Goal: Obtain resource: Download file/media

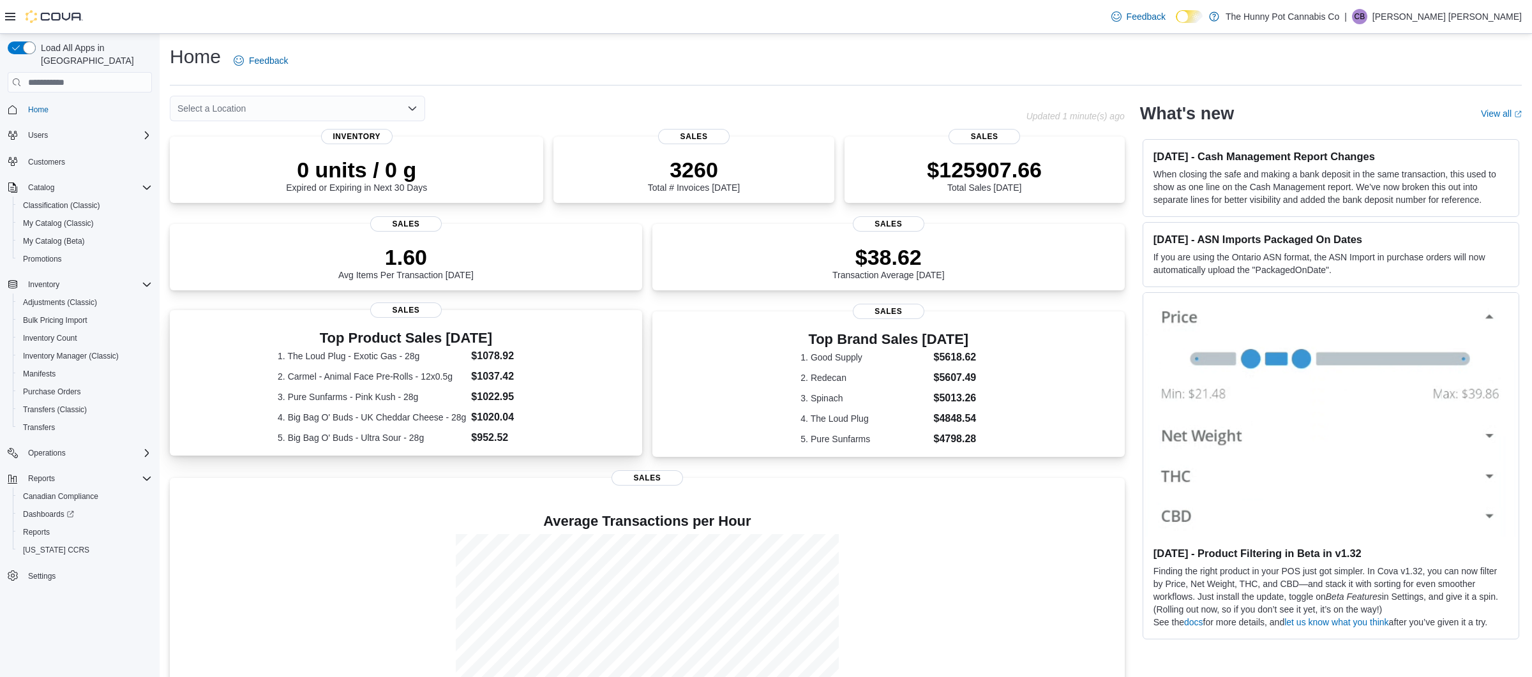
scroll to position [75, 0]
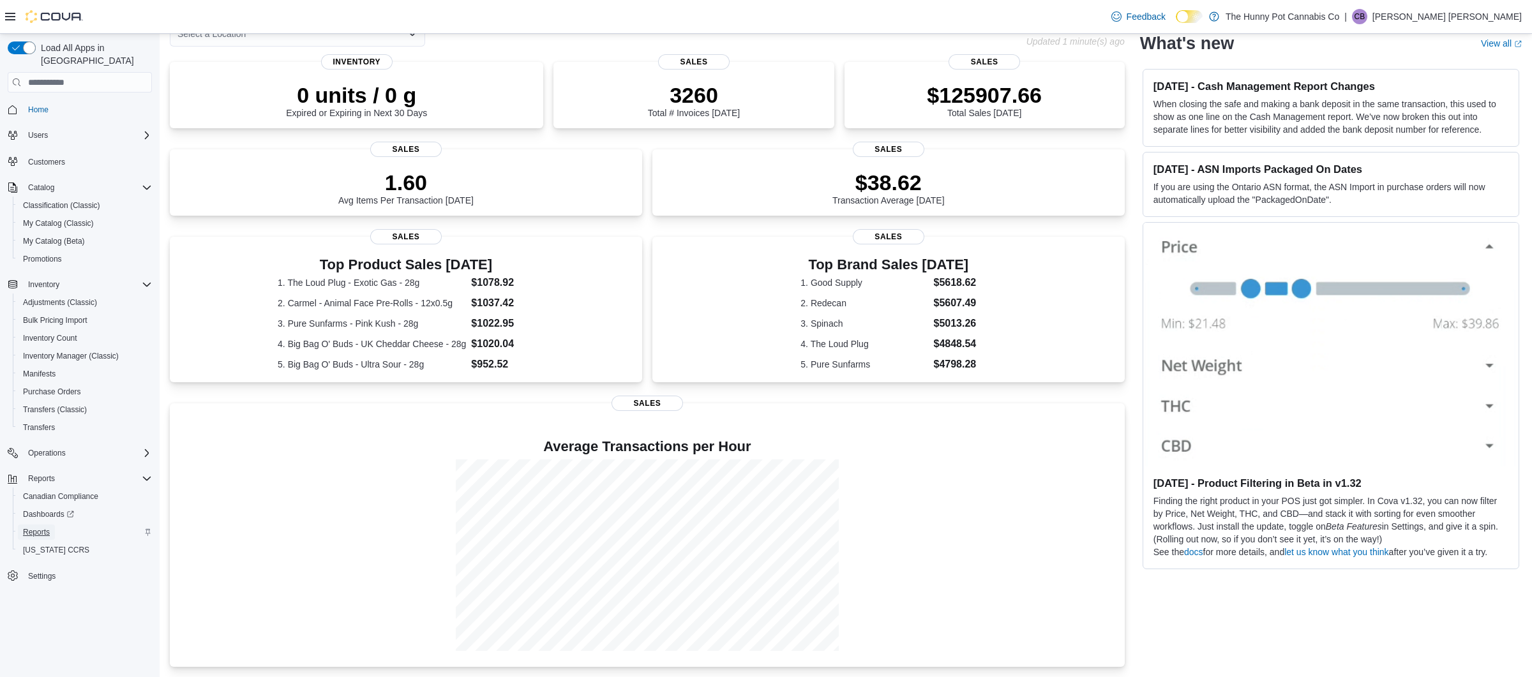
click at [44, 527] on span "Reports" at bounding box center [36, 532] width 27 height 10
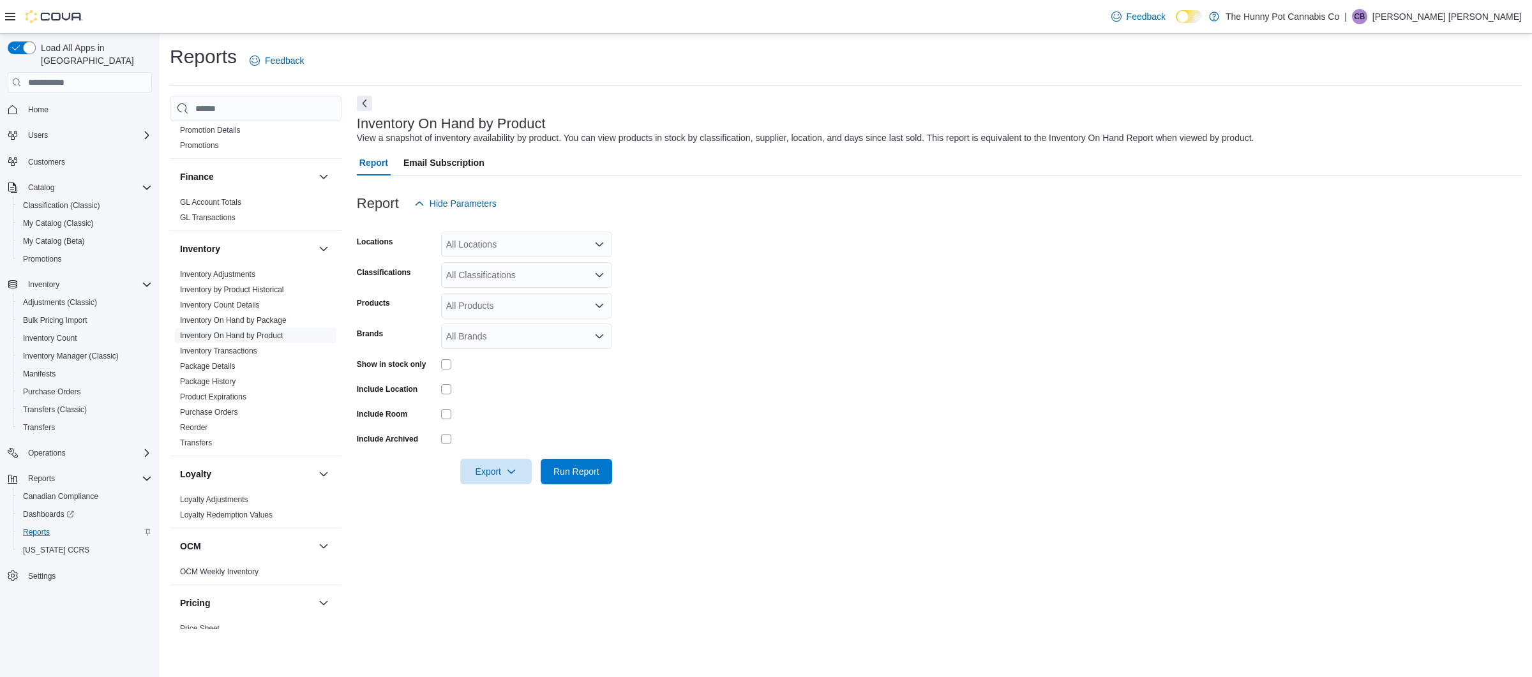
scroll to position [725, 0]
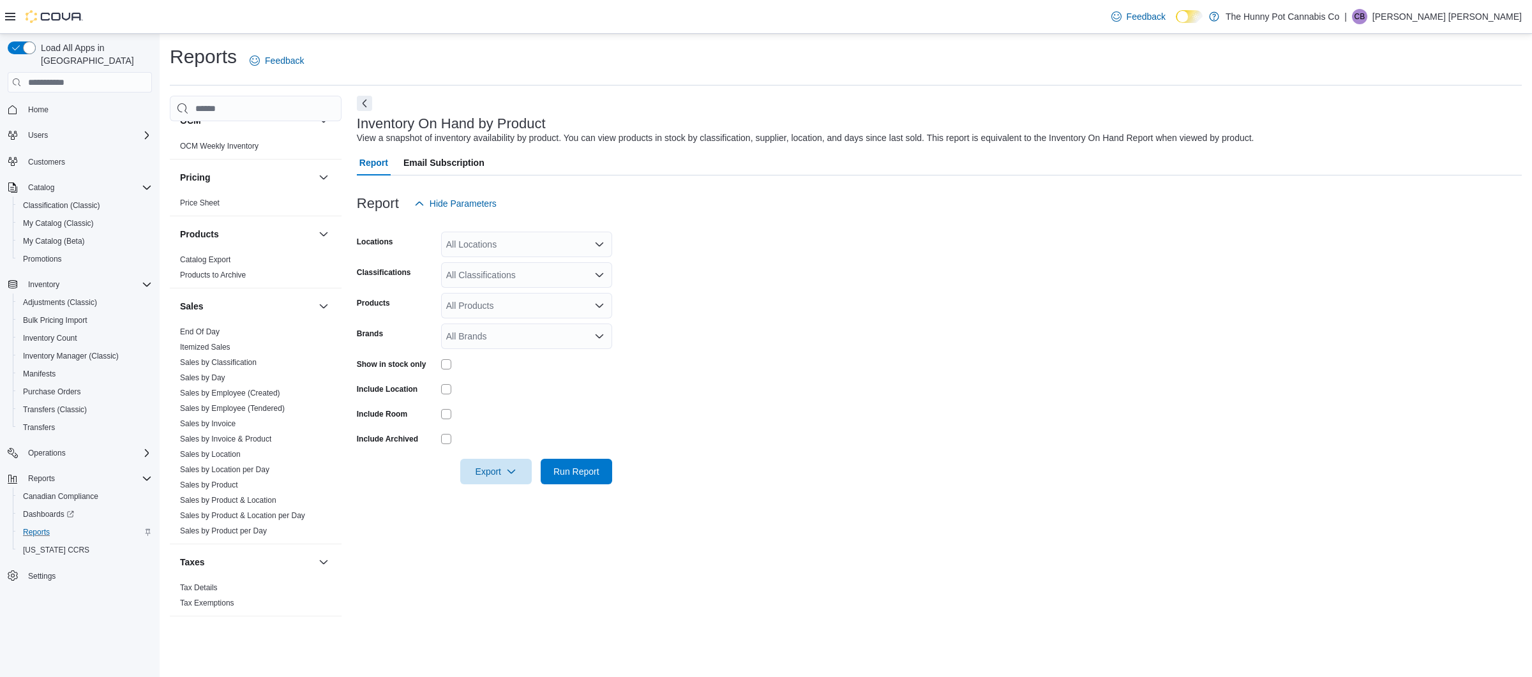
click at [524, 246] on div "All Locations" at bounding box center [526, 245] width 171 height 26
drag, startPoint x: 644, startPoint y: 259, endPoint x: 505, endPoint y: 316, distance: 150.0
click at [642, 259] on form "Locations All Locations Classifications All Classifications Products All Produc…" at bounding box center [939, 350] width 1165 height 268
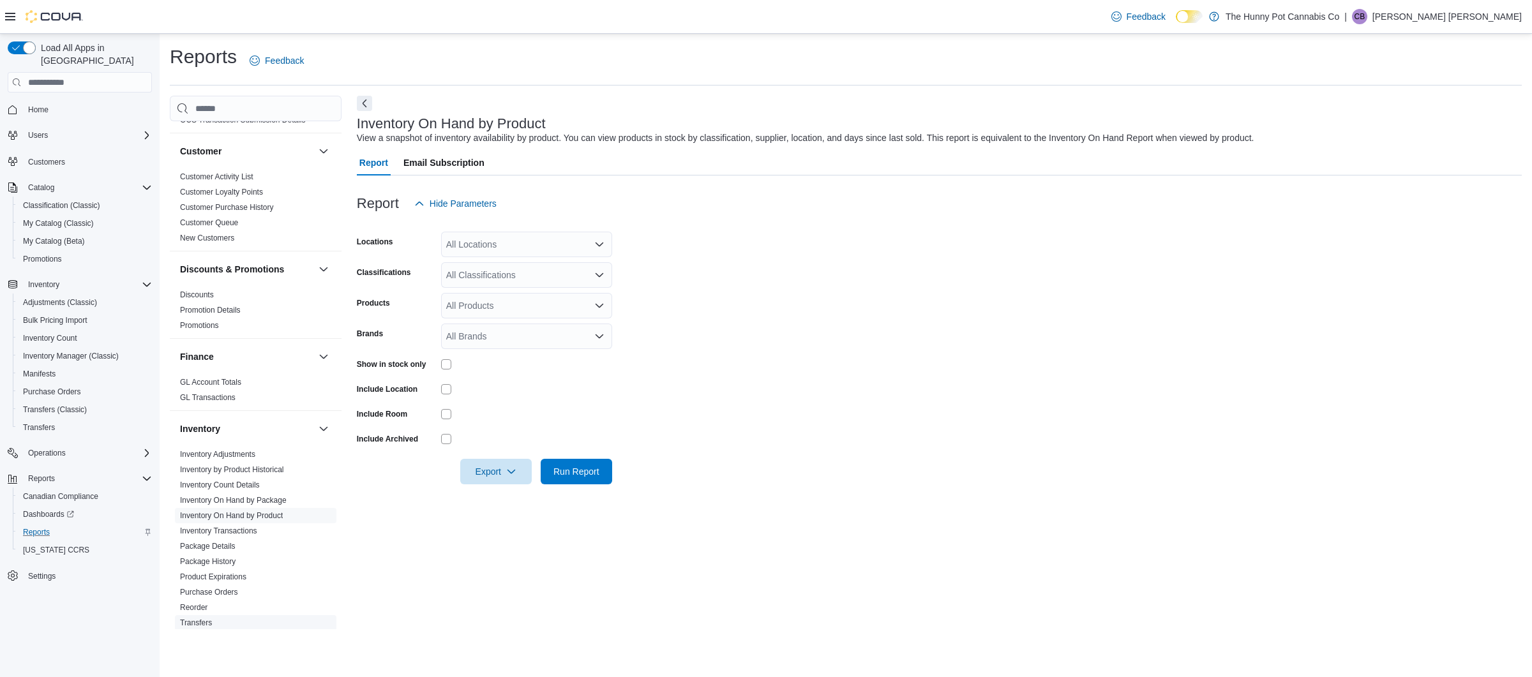
scroll to position [303, 0]
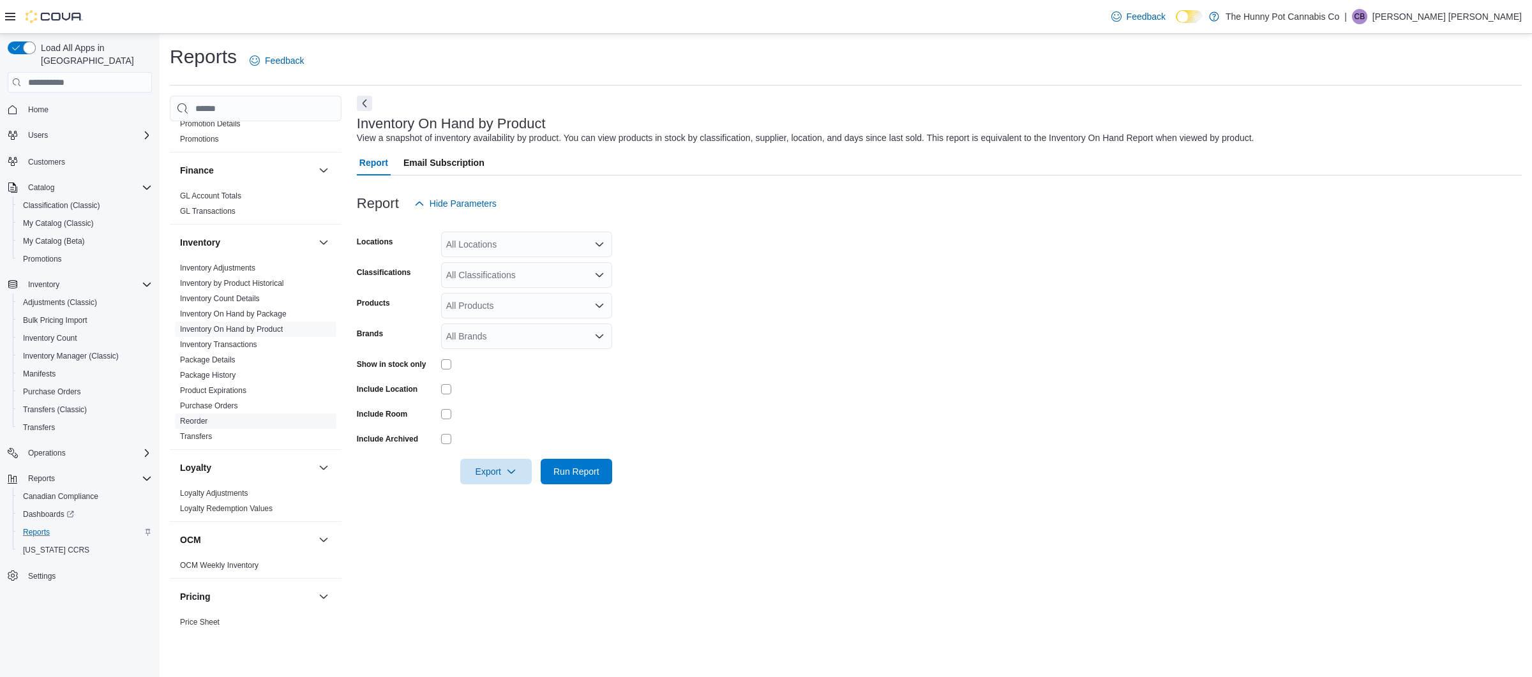
click at [202, 421] on link "Reorder" at bounding box center [193, 421] width 27 height 9
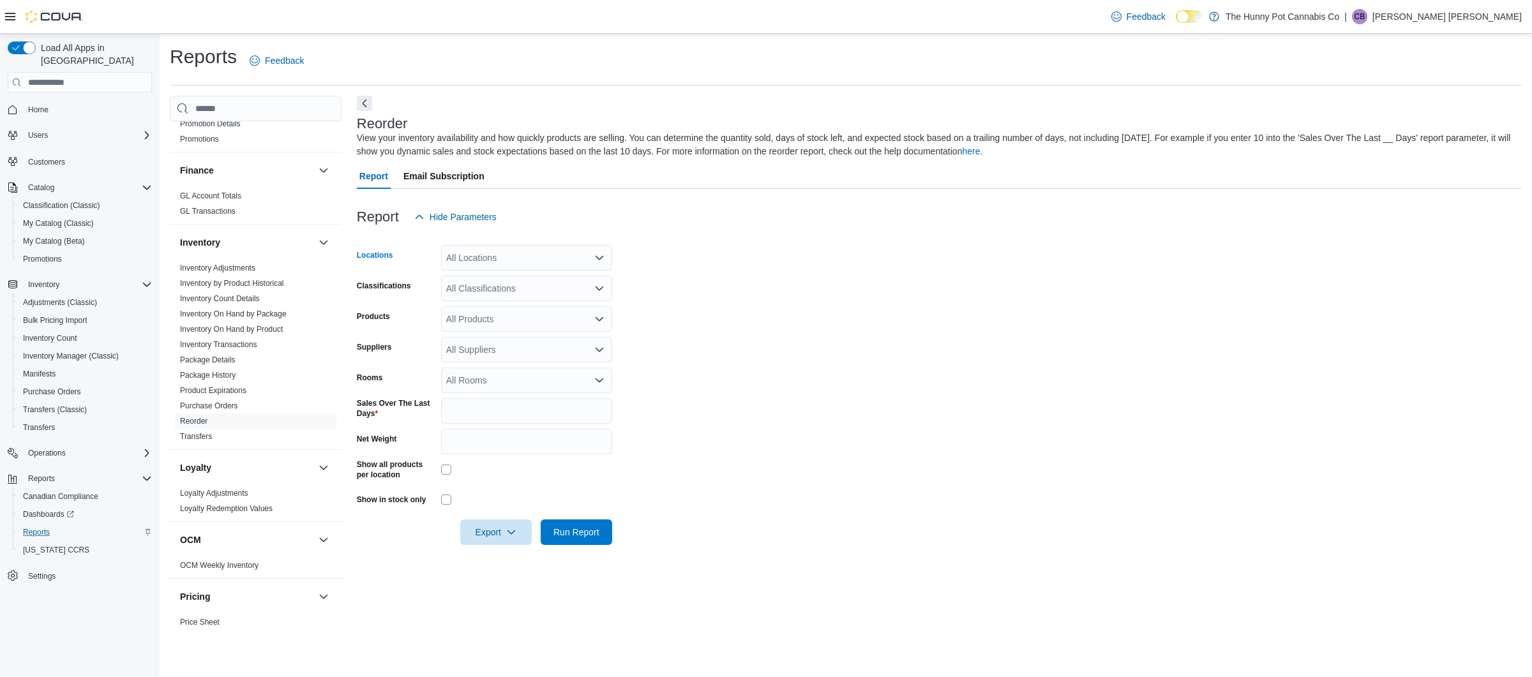
click at [529, 255] on div "All Locations" at bounding box center [526, 258] width 171 height 26
click at [802, 319] on form "Locations All Locations Combo box. Selected. Combo box input. All Locations. Ty…" at bounding box center [939, 387] width 1165 height 315
click at [515, 258] on div "All Locations" at bounding box center [526, 258] width 171 height 26
type input "****"
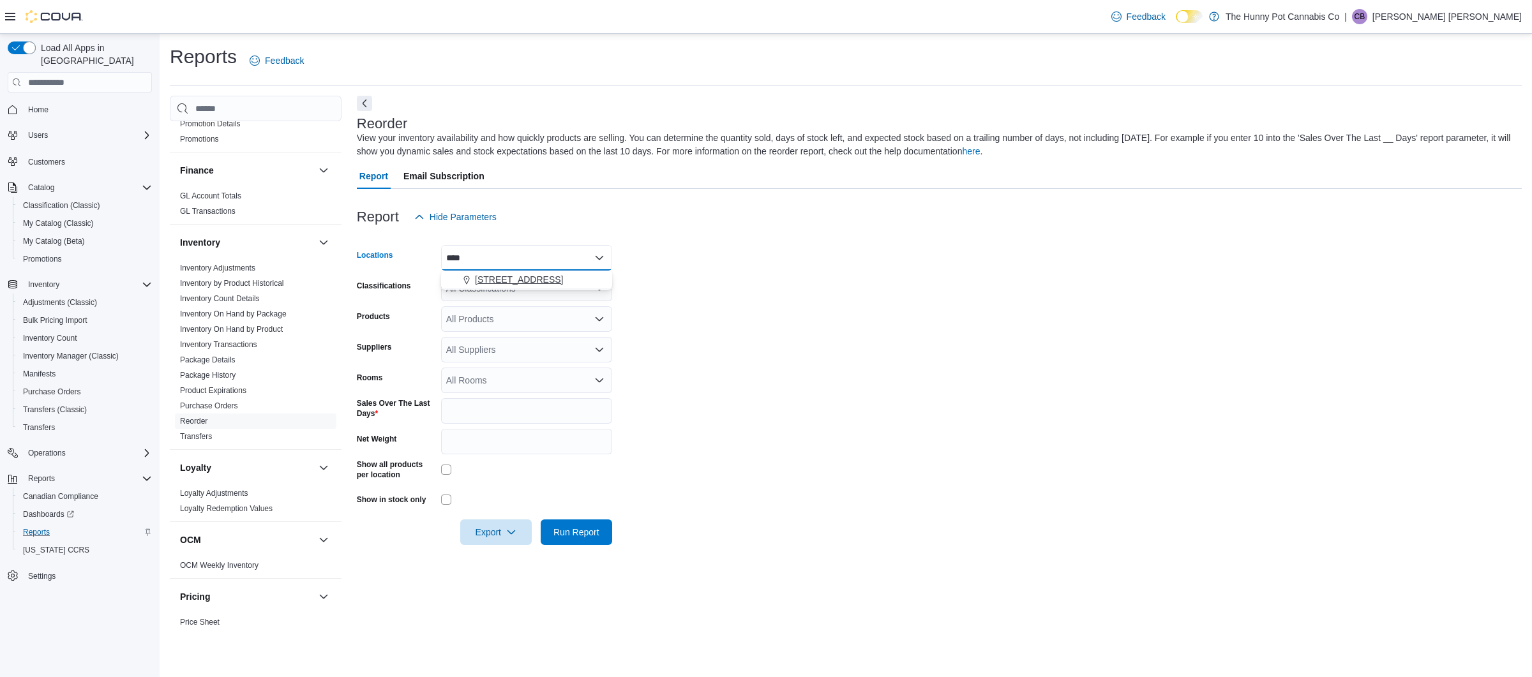
click at [546, 284] on span "[STREET_ADDRESS]" at bounding box center [519, 279] width 88 height 13
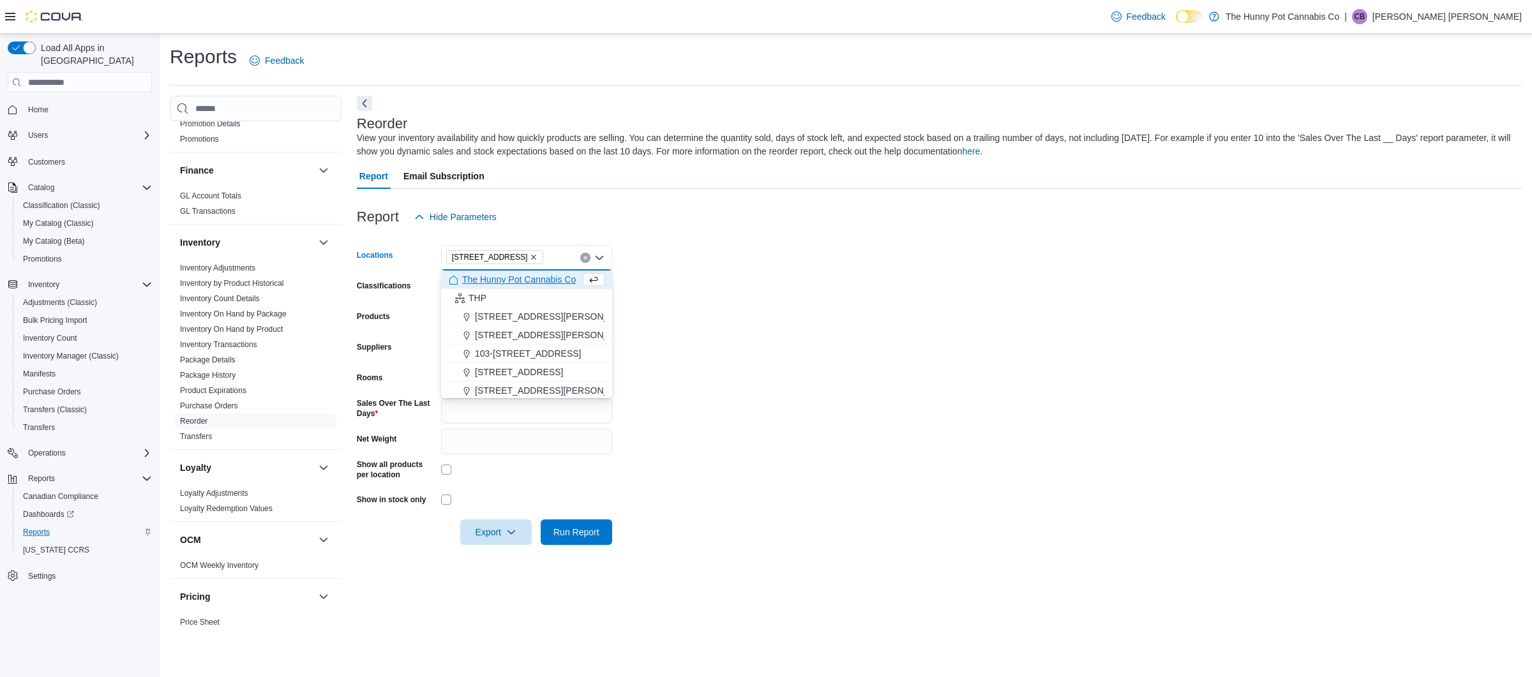
drag, startPoint x: 734, startPoint y: 321, endPoint x: 723, endPoint y: 324, distance: 11.3
click at [732, 322] on form "Locations [STREET_ADDRESS] Selected. [STREET_ADDRESS] Press Backspace to delete…" at bounding box center [939, 387] width 1165 height 315
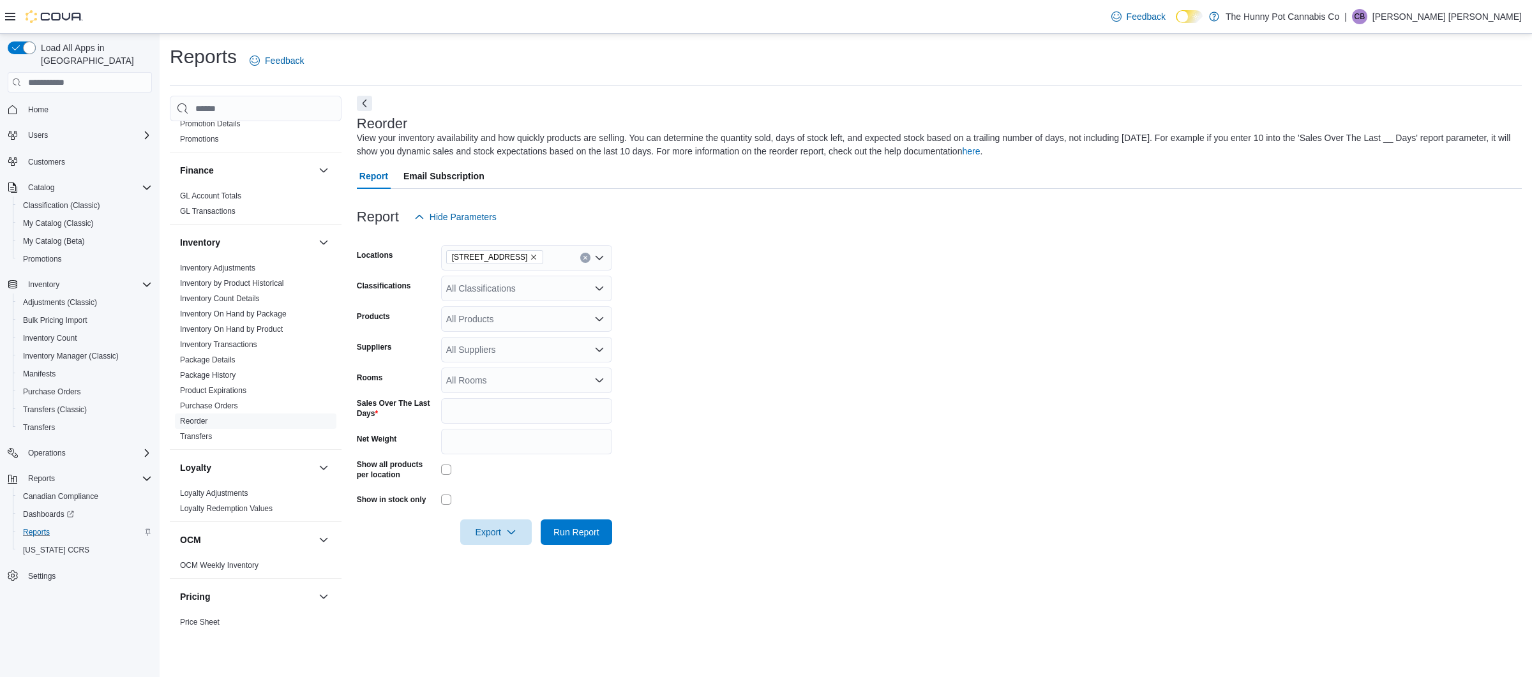
click at [513, 348] on div "All Suppliers" at bounding box center [526, 350] width 171 height 26
type input "***"
drag, startPoint x: 508, startPoint y: 369, endPoint x: 623, endPoint y: 372, distance: 115.6
click at [508, 369] on span "OCS" at bounding box center [527, 371] width 156 height 13
drag, startPoint x: 801, startPoint y: 377, endPoint x: 742, endPoint y: 399, distance: 62.6
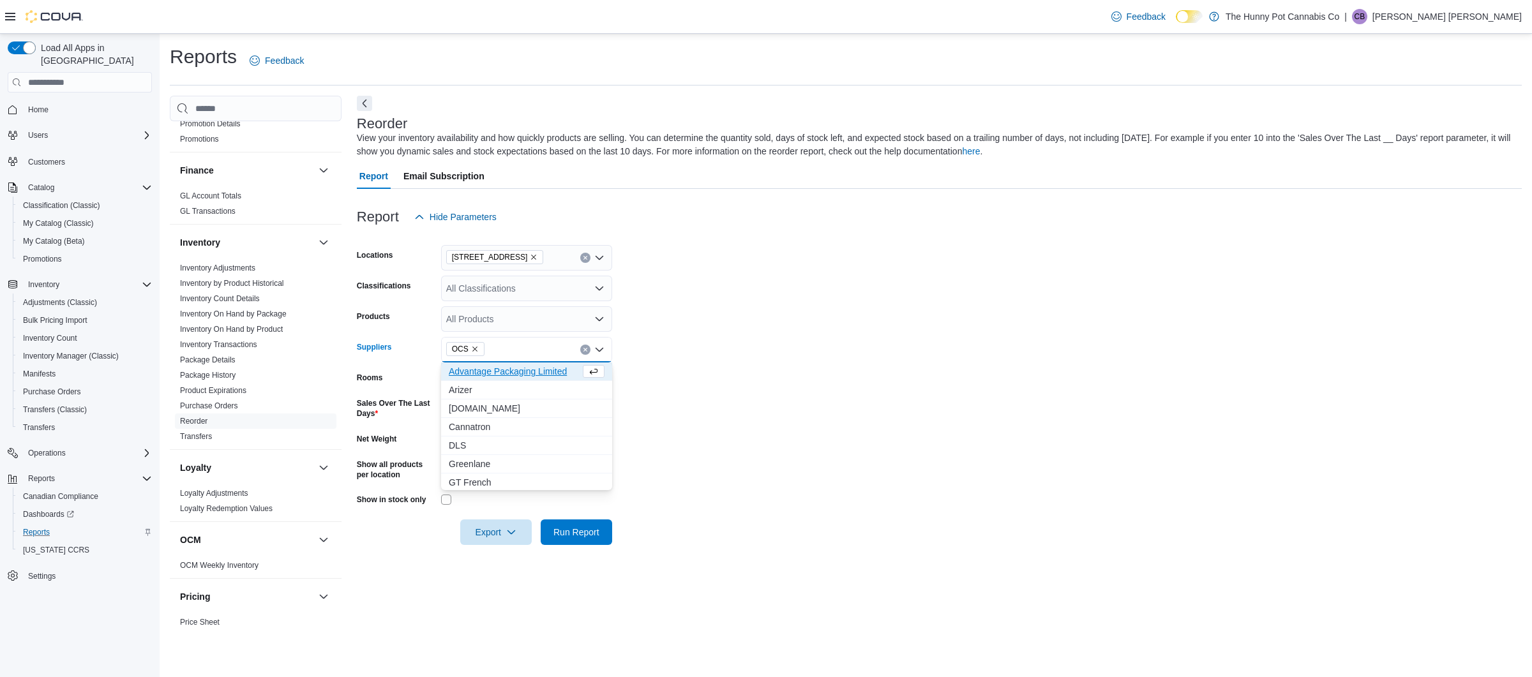
click at [800, 378] on form "Locations [STREET_ADDRESS] Classifications All Classifications Products All Pro…" at bounding box center [939, 387] width 1165 height 315
click at [505, 529] on span "Export" at bounding box center [496, 532] width 56 height 26
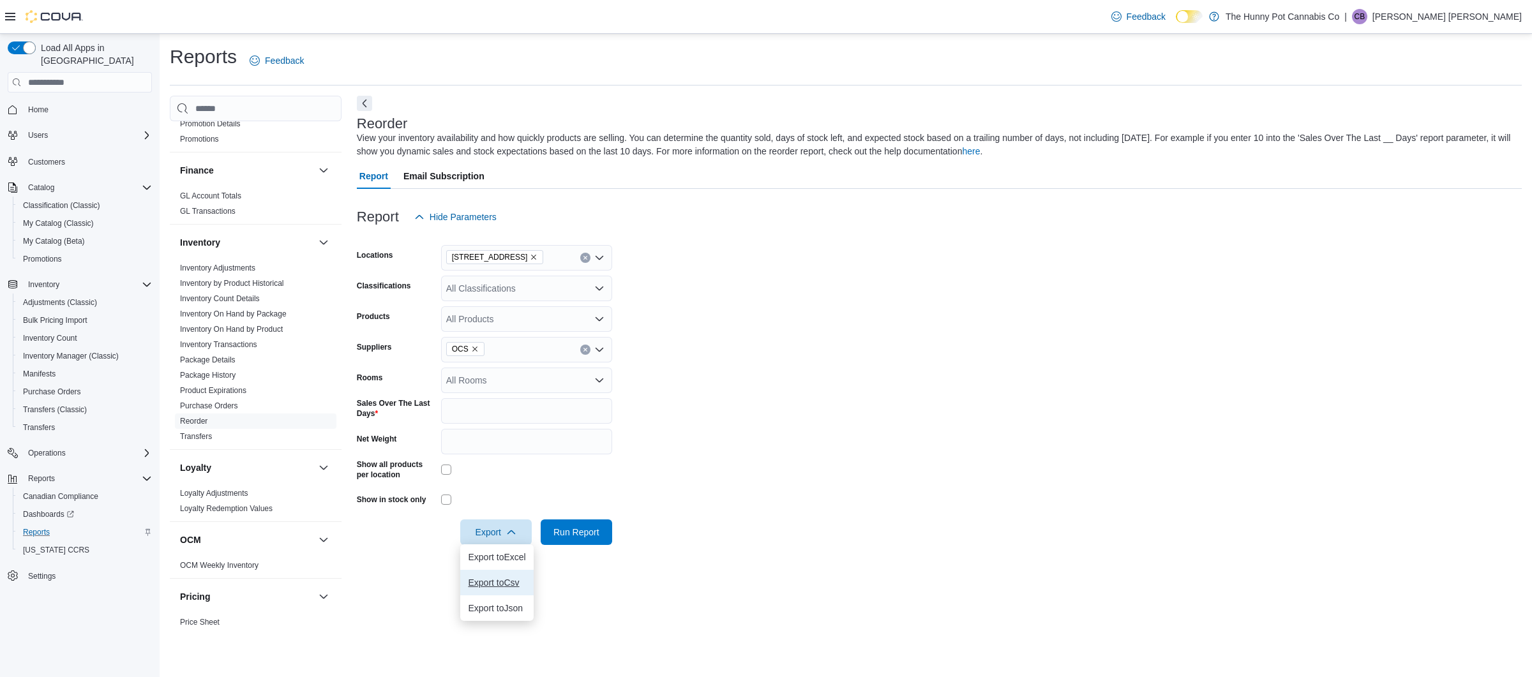
drag, startPoint x: 509, startPoint y: 582, endPoint x: 519, endPoint y: 576, distance: 10.9
click at [509, 581] on span "Export to Csv" at bounding box center [496, 583] width 57 height 10
click at [808, 382] on form "Locations [STREET_ADDRESS] Classifications All Classifications Products All Pro…" at bounding box center [939, 387] width 1165 height 315
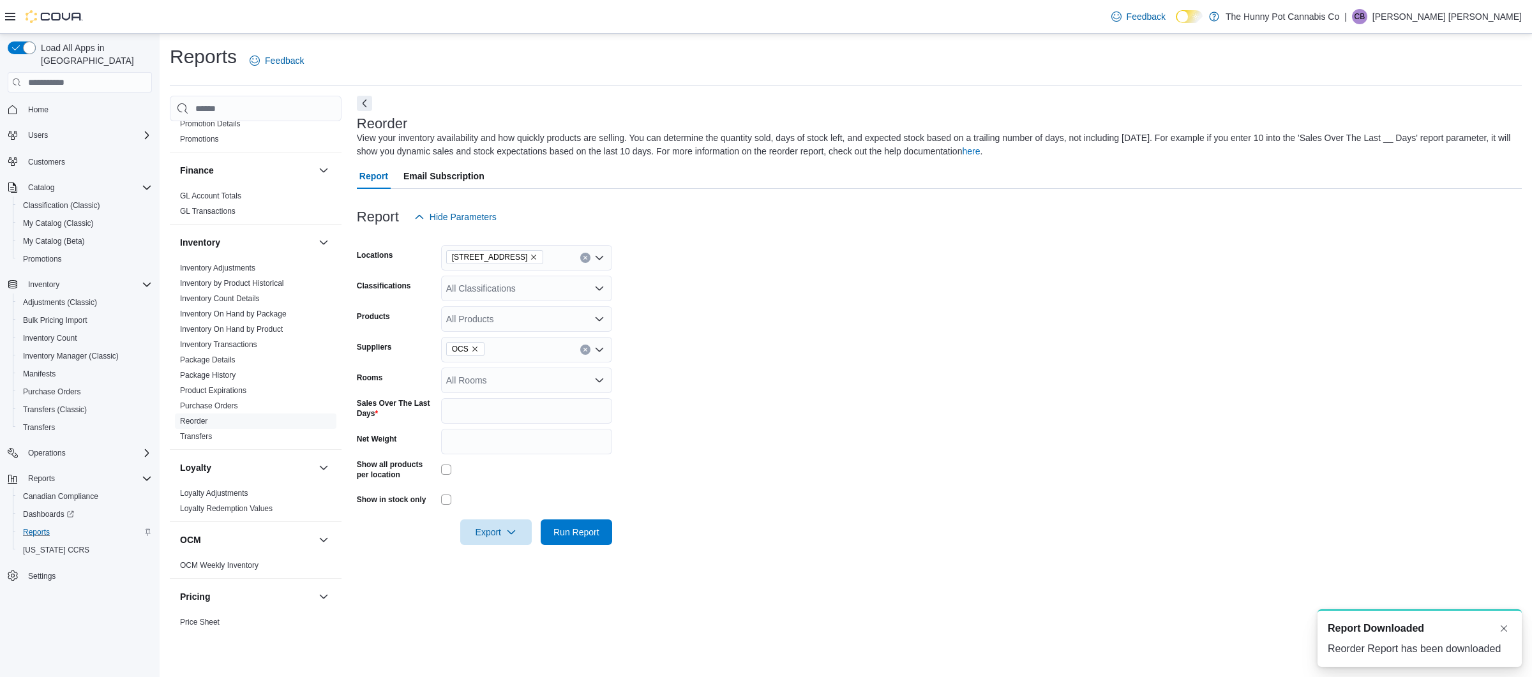
scroll to position [0, 0]
